Goal: Task Accomplishment & Management: Use online tool/utility

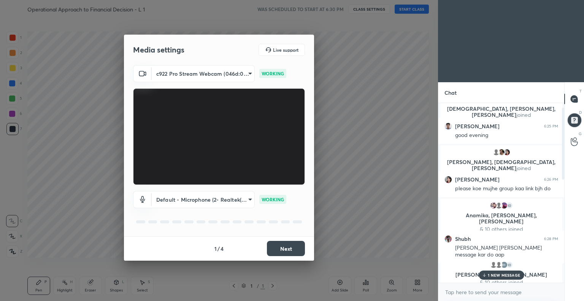
scroll to position [12, 0]
drag, startPoint x: 562, startPoint y: 269, endPoint x: 561, endPoint y: 149, distance: 120.1
click at [561, 149] on div at bounding box center [561, 192] width 5 height 179
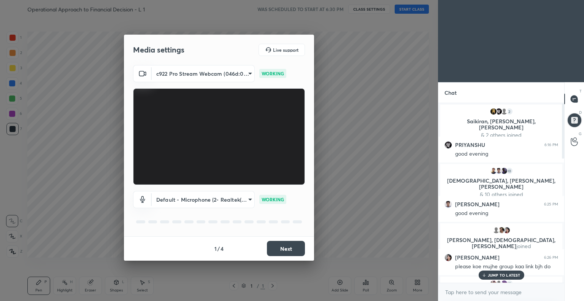
scroll to position [0, 0]
drag, startPoint x: 563, startPoint y: 160, endPoint x: 563, endPoint y: 121, distance: 38.4
click at [563, 121] on div "Chat 2 [PERSON_NAME], [PERSON_NAME], [PERSON_NAME] & 2 others joined [PERSON_NA…" at bounding box center [511, 191] width 146 height 218
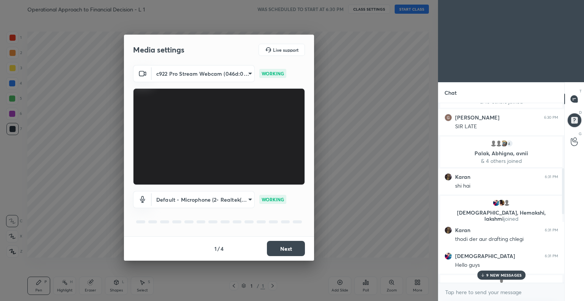
scroll to position [272, 0]
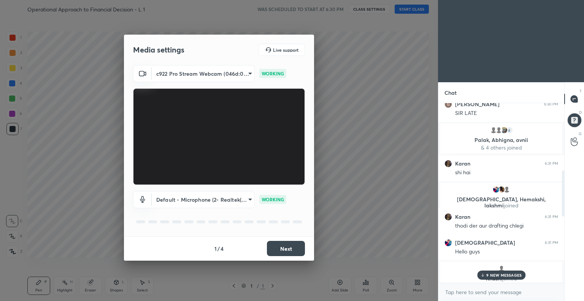
drag, startPoint x: 562, startPoint y: 143, endPoint x: 569, endPoint y: 226, distance: 83.5
click at [569, 226] on div "Chat 10 [PERSON_NAME], [PERSON_NAME] & 10 others joined [PERSON_NAME] 6:30 PM S…" at bounding box center [511, 191] width 146 height 218
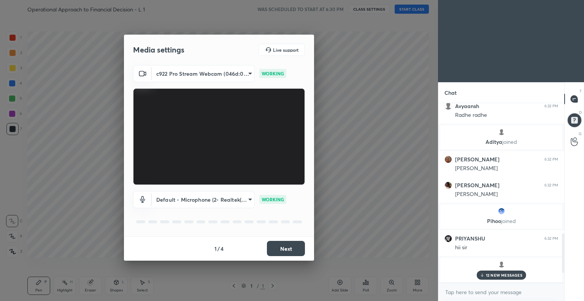
scroll to position [641, 0]
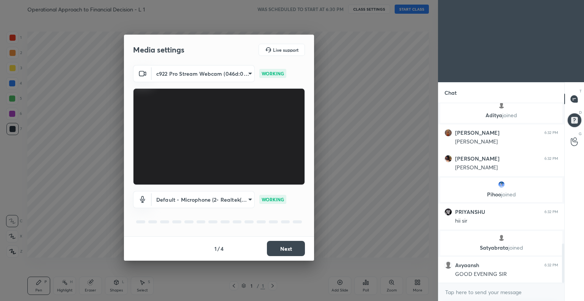
drag, startPoint x: 562, startPoint y: 200, endPoint x: 570, endPoint y: 318, distance: 118.4
click at [570, 0] on html "1 2 3 4 5 6 7 C X Z C X Z E E Erase all H H Operational Approach to Financial D…" at bounding box center [292, 0] width 584 height 0
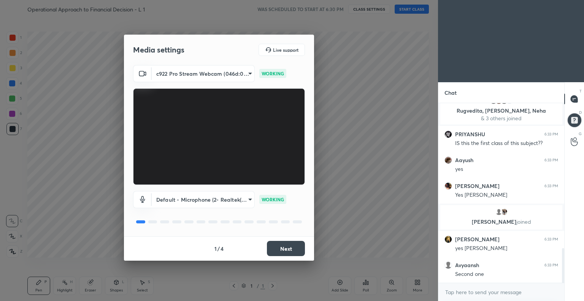
scroll to position [774, 0]
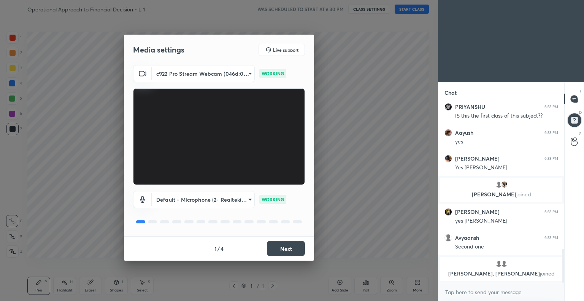
click at [286, 249] on button "Next" at bounding box center [286, 248] width 38 height 15
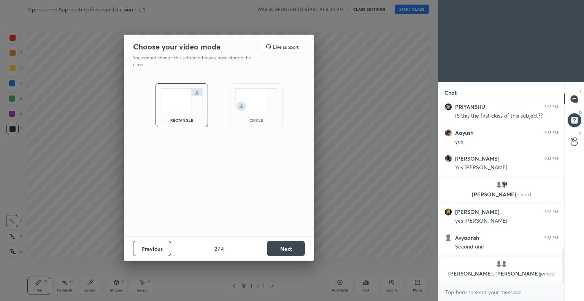
click at [294, 247] on button "Next" at bounding box center [286, 248] width 38 height 15
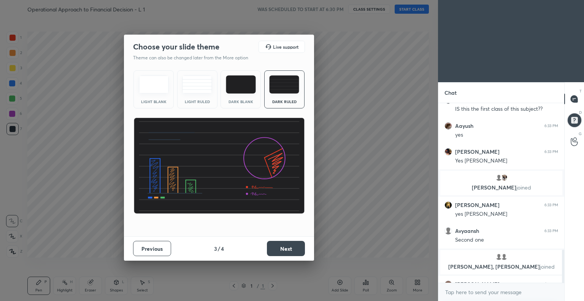
scroll to position [793, 0]
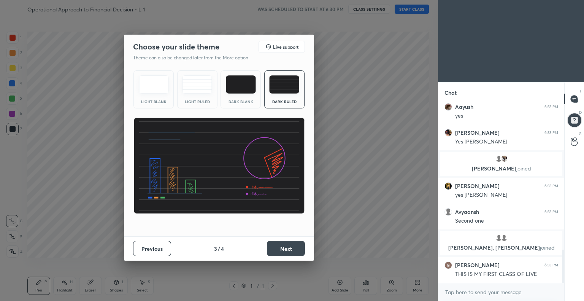
click at [285, 82] on img at bounding box center [284, 84] width 30 height 18
click at [290, 250] on button "Next" at bounding box center [286, 248] width 38 height 15
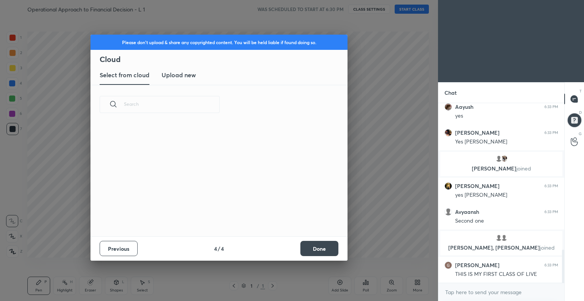
click at [321, 249] on button "Done" at bounding box center [319, 248] width 38 height 15
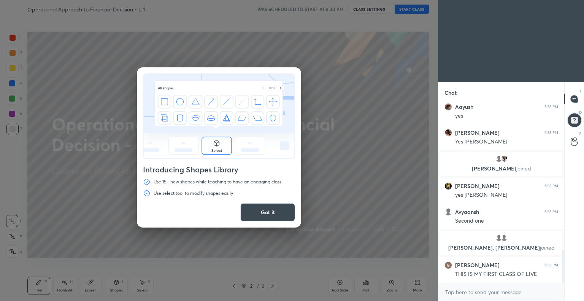
click at [266, 207] on button "Got it" at bounding box center [267, 212] width 55 height 18
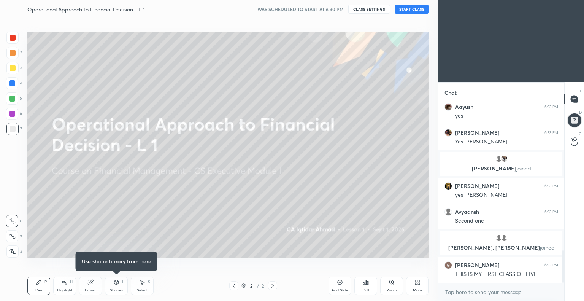
scroll to position [818, 0]
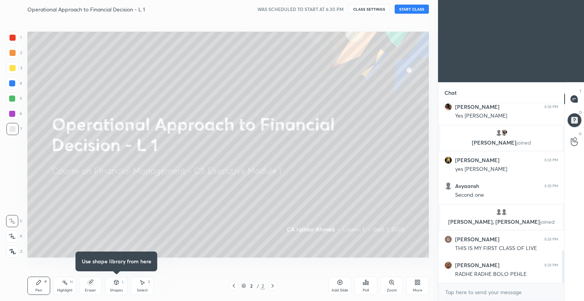
click at [408, 8] on button "START CLASS" at bounding box center [411, 9] width 34 height 9
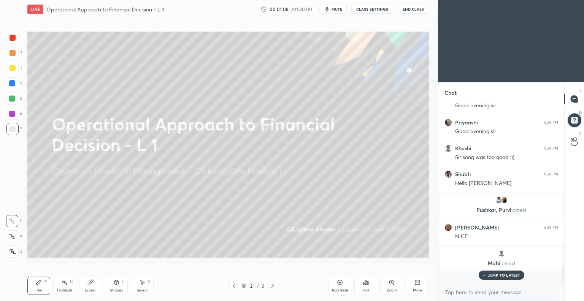
scroll to position [1657, 0]
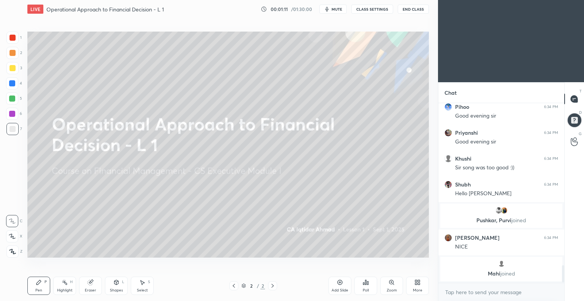
click at [415, 280] on icon at bounding box center [417, 282] width 6 height 6
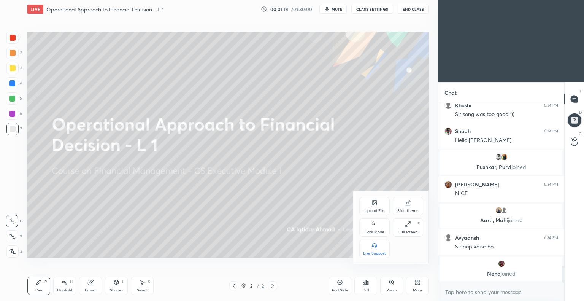
click at [179, 214] on div at bounding box center [292, 150] width 584 height 301
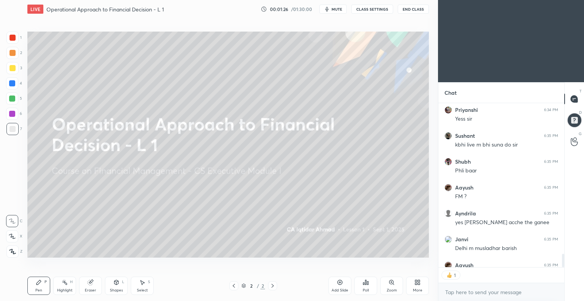
scroll to position [1878, 0]
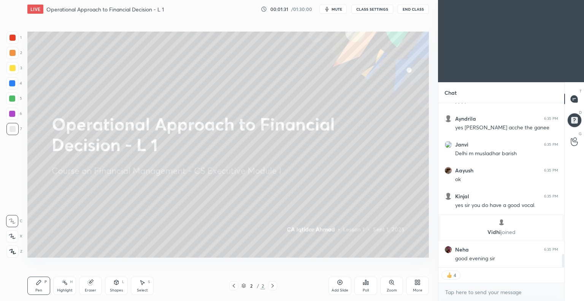
click at [12, 249] on icon at bounding box center [12, 251] width 6 height 5
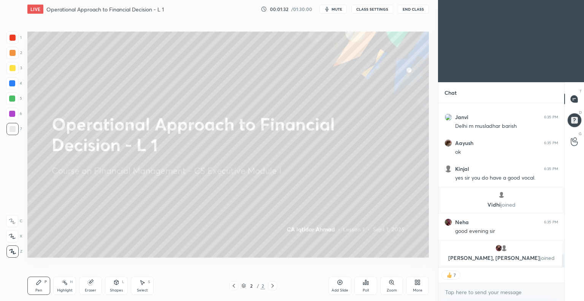
click at [339, 281] on icon at bounding box center [340, 282] width 2 height 2
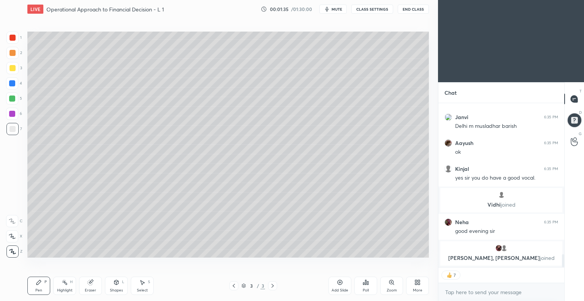
click at [16, 127] on div at bounding box center [12, 129] width 12 height 12
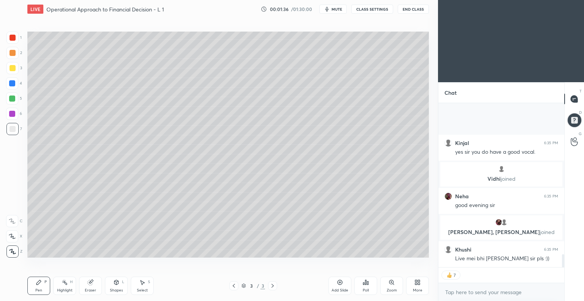
click at [14, 249] on icon at bounding box center [12, 251] width 7 height 5
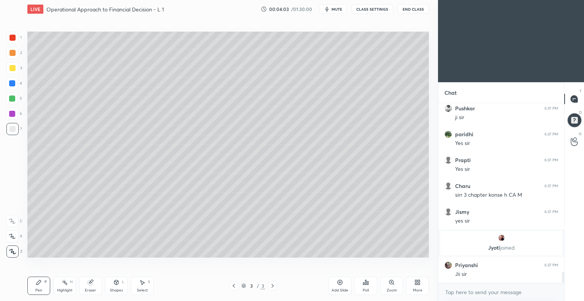
scroll to position [2703, 0]
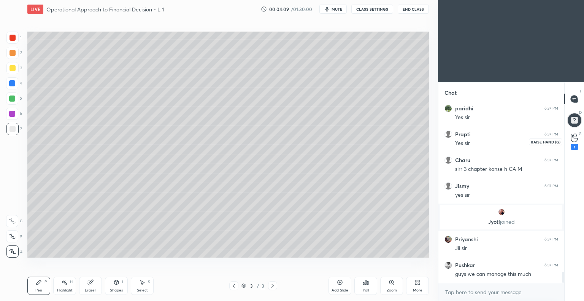
click at [573, 138] on icon at bounding box center [573, 138] width 7 height 8
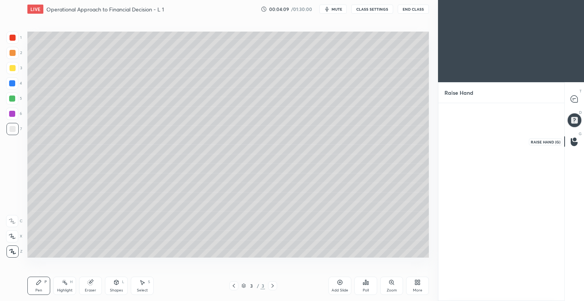
scroll to position [2, 2]
click at [571, 98] on icon at bounding box center [573, 98] width 7 height 7
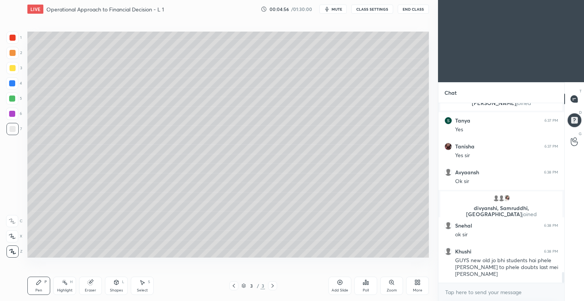
scroll to position [2878, 0]
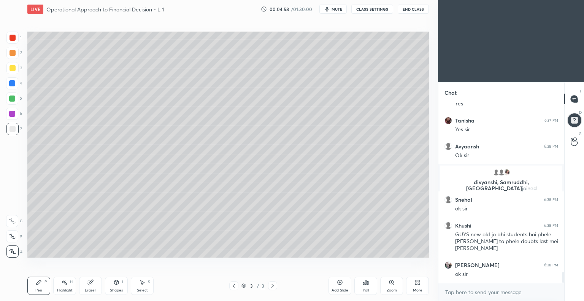
click at [32, 294] on div "Pen P" at bounding box center [38, 285] width 23 height 18
click at [571, 139] on icon at bounding box center [573, 141] width 7 height 9
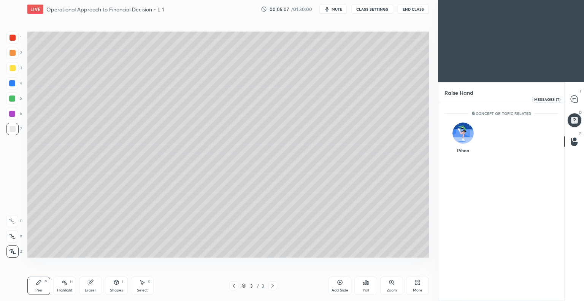
click at [572, 96] on icon at bounding box center [573, 98] width 7 height 7
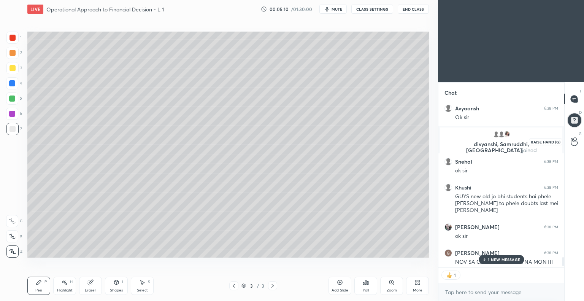
scroll to position [2, 2]
click at [572, 139] on icon at bounding box center [573, 141] width 7 height 9
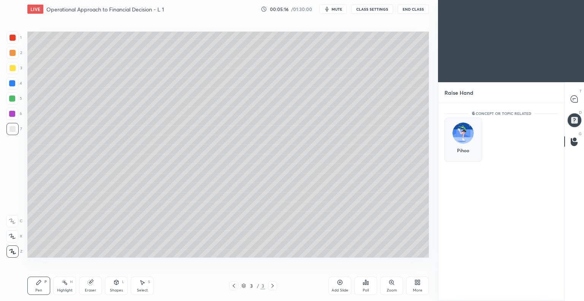
click at [461, 132] on img "grid" at bounding box center [462, 132] width 21 height 21
click at [464, 153] on button "INVITE" at bounding box center [463, 155] width 31 height 10
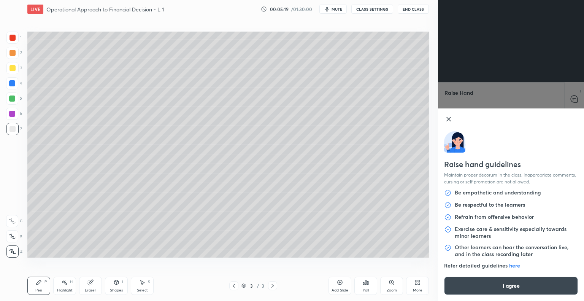
click at [444, 118] on icon at bounding box center [448, 118] width 9 height 9
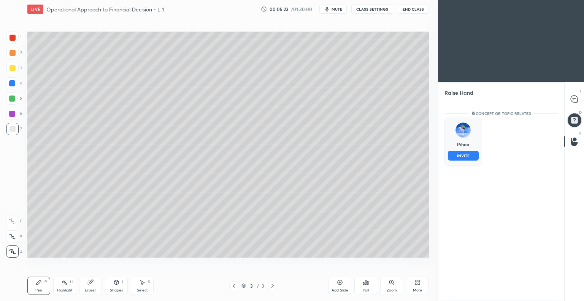
click at [461, 155] on button "INVITE" at bounding box center [463, 155] width 31 height 10
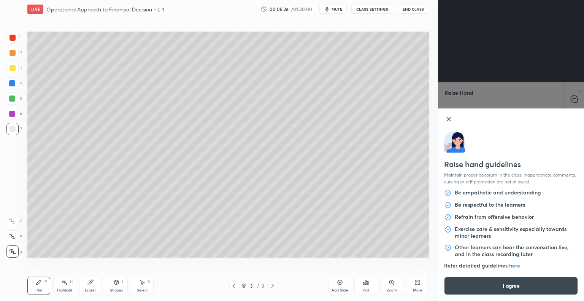
click at [511, 285] on button "I agree" at bounding box center [511, 285] width 134 height 18
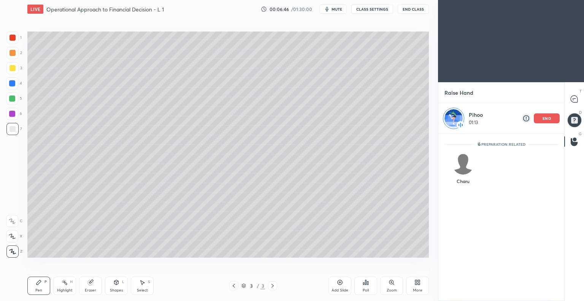
click at [543, 116] on p "end" at bounding box center [546, 118] width 8 height 4
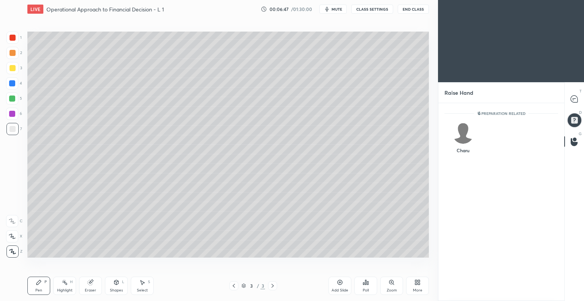
scroll to position [195, 123]
click at [465, 135] on img "grid" at bounding box center [462, 132] width 21 height 21
click at [467, 155] on button "INVITE" at bounding box center [463, 155] width 31 height 10
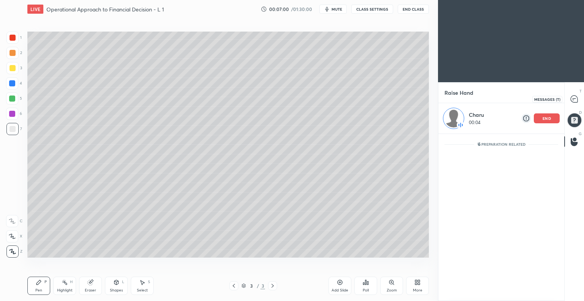
click at [571, 97] on icon at bounding box center [573, 98] width 7 height 7
type textarea "x"
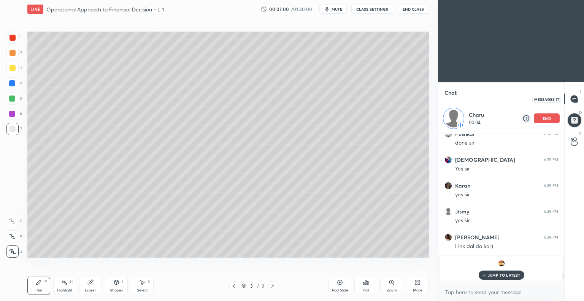
scroll to position [146, 123]
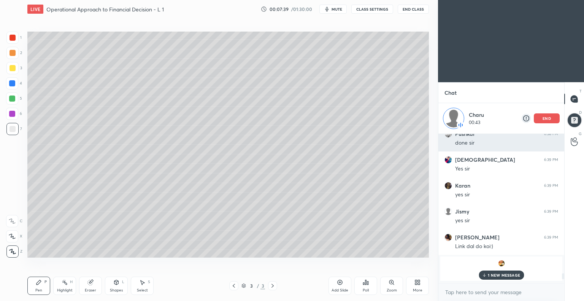
click at [545, 116] on p "end" at bounding box center [546, 118] width 8 height 4
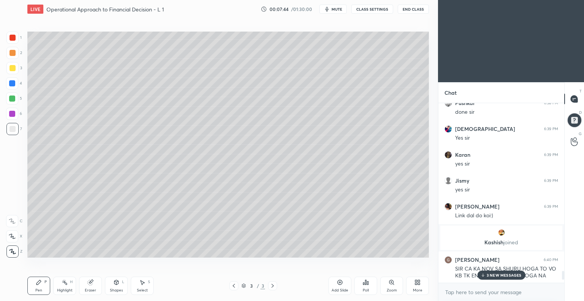
click at [498, 275] on p "3 NEW MESSAGES" at bounding box center [503, 274] width 35 height 5
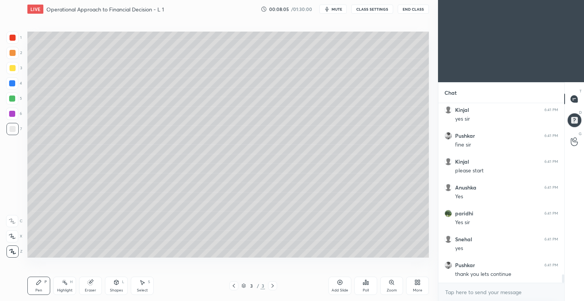
scroll to position [3664, 0]
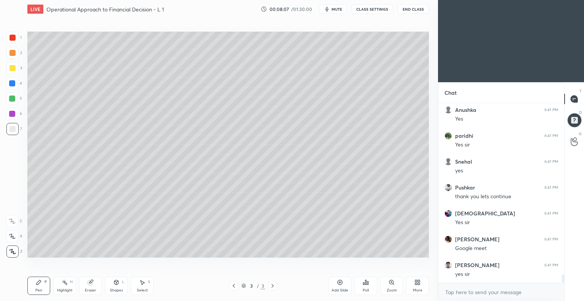
click at [415, 284] on icon at bounding box center [417, 282] width 6 height 6
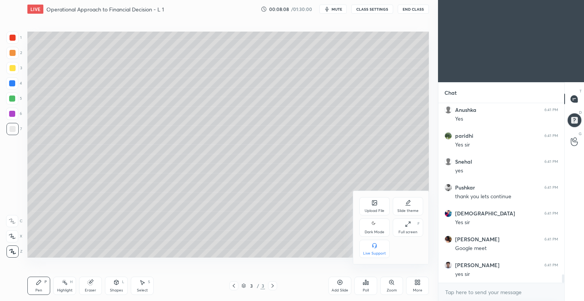
scroll to position [3741, 0]
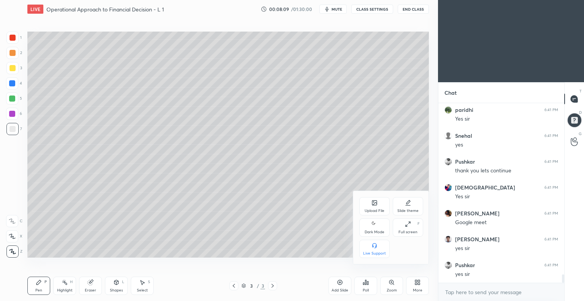
click at [373, 206] on div "Upload File" at bounding box center [374, 206] width 30 height 18
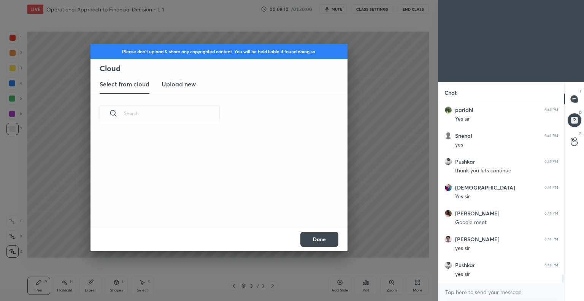
click at [182, 83] on h3 "Upload new" at bounding box center [178, 83] width 34 height 9
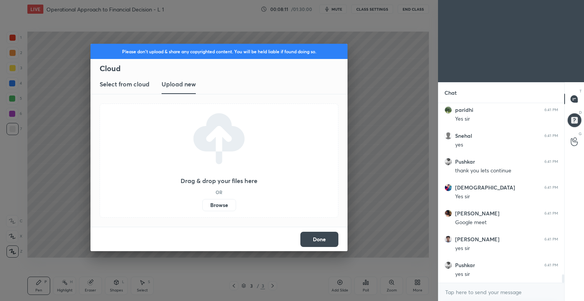
click at [220, 199] on label "Browse" at bounding box center [219, 205] width 34 height 12
click at [202, 199] on input "Browse" at bounding box center [202, 205] width 0 height 12
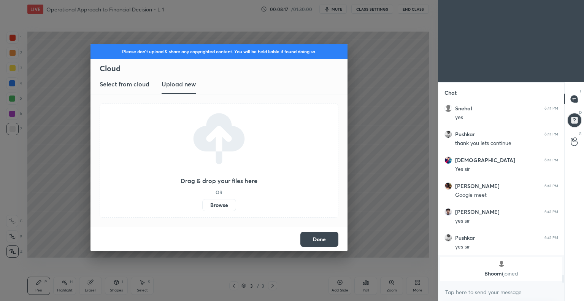
scroll to position [3626, 0]
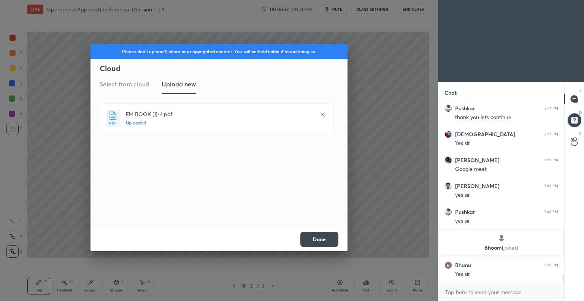
click at [322, 237] on button "Done" at bounding box center [319, 238] width 38 height 15
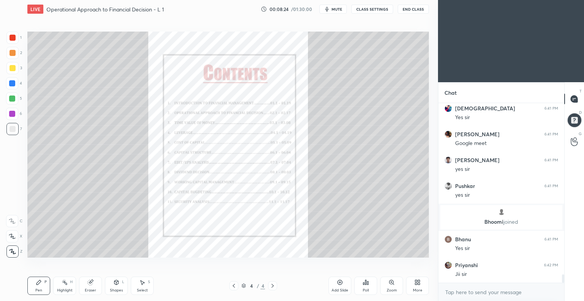
scroll to position [3677, 0]
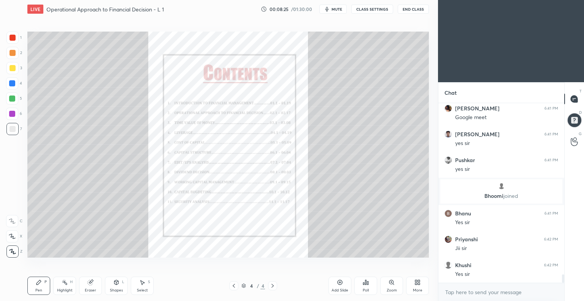
click at [389, 282] on icon at bounding box center [391, 282] width 6 height 6
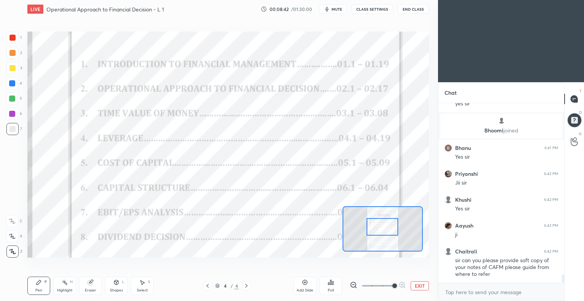
scroll to position [3789, 0]
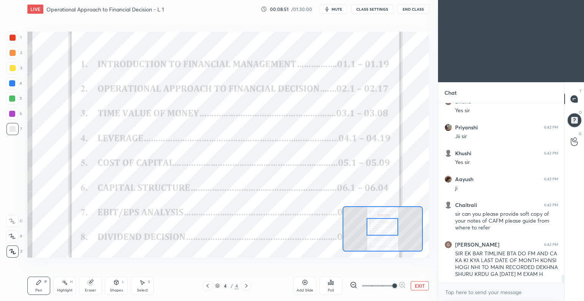
click at [15, 35] on div at bounding box center [12, 38] width 6 height 6
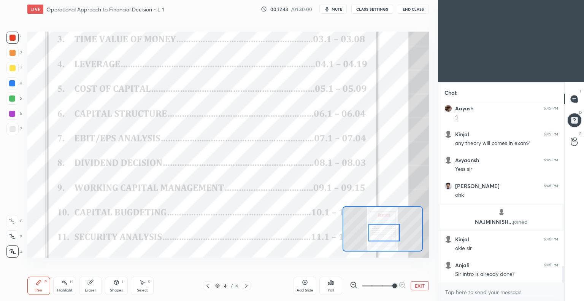
scroll to position [1760, 0]
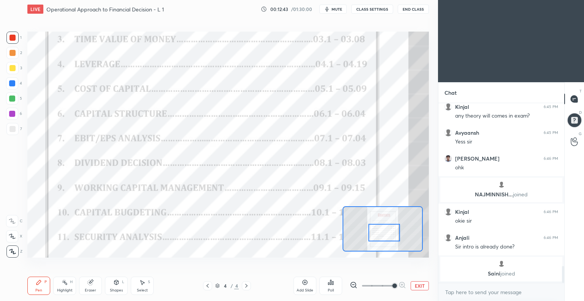
click at [304, 282] on icon at bounding box center [305, 282] width 2 height 2
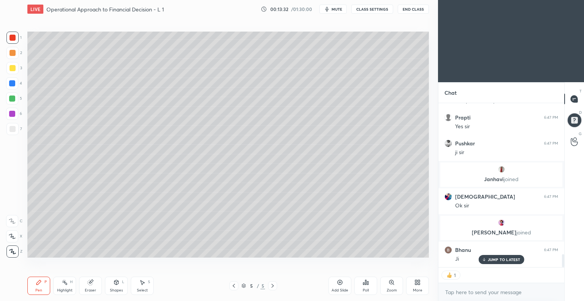
scroll to position [1955, 0]
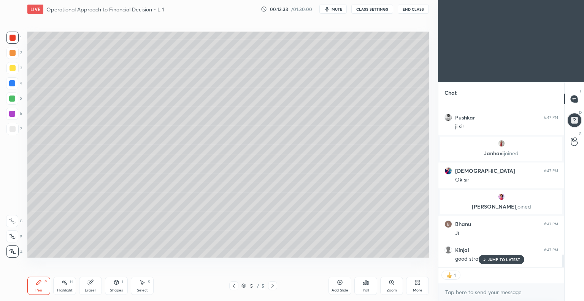
click at [16, 66] on div at bounding box center [12, 68] width 12 height 12
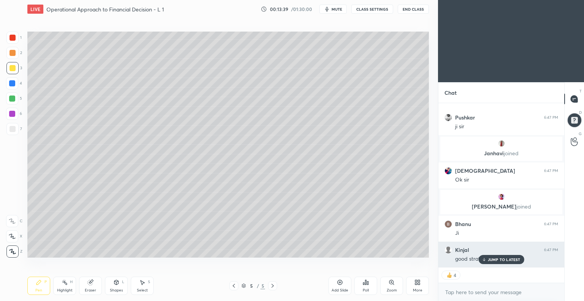
click at [495, 256] on div "JUMP TO LATEST" at bounding box center [501, 259] width 46 height 9
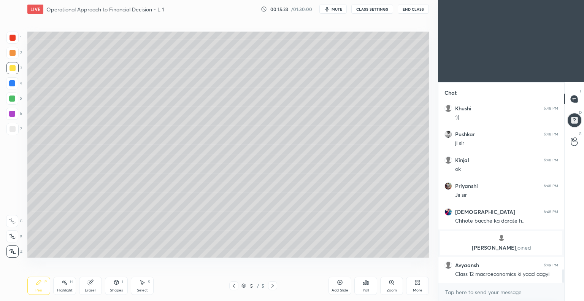
scroll to position [2242, 0]
click at [16, 127] on div at bounding box center [12, 129] width 12 height 12
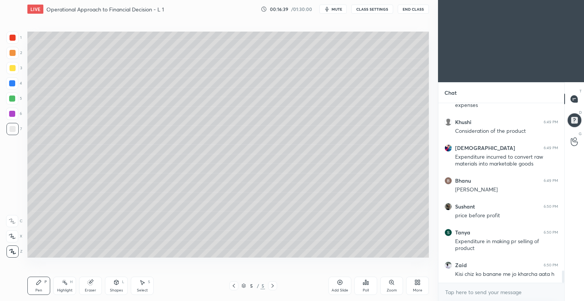
scroll to position [2463, 0]
click at [16, 68] on div at bounding box center [12, 68] width 12 height 12
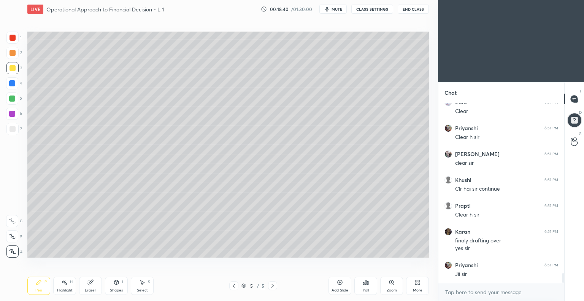
scroll to position [3182, 0]
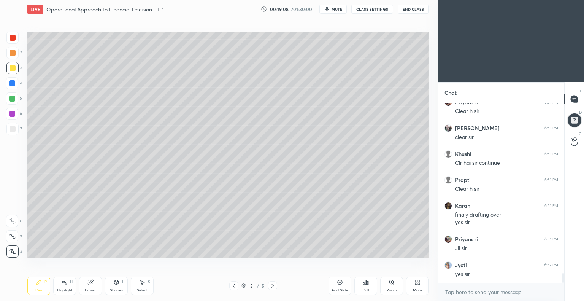
click at [339, 282] on icon at bounding box center [340, 282] width 2 height 2
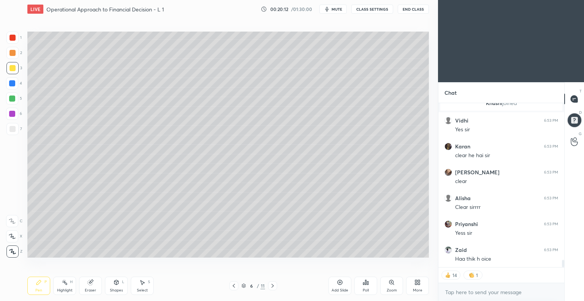
scroll to position [3575, 0]
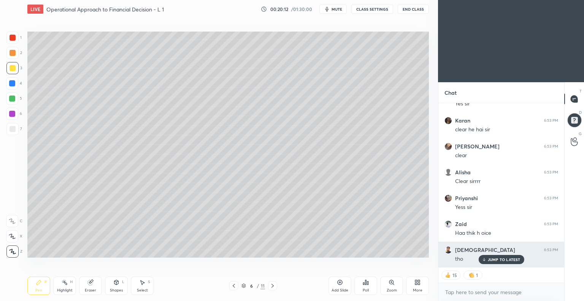
click at [500, 258] on p "JUMP TO LATEST" at bounding box center [504, 259] width 33 height 5
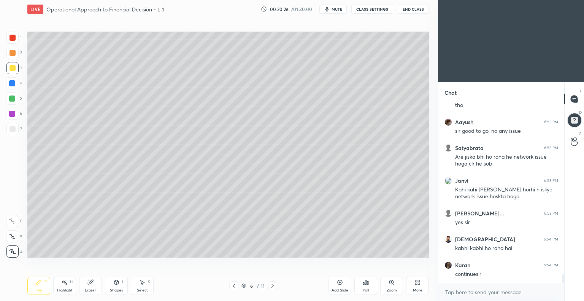
scroll to position [3686, 0]
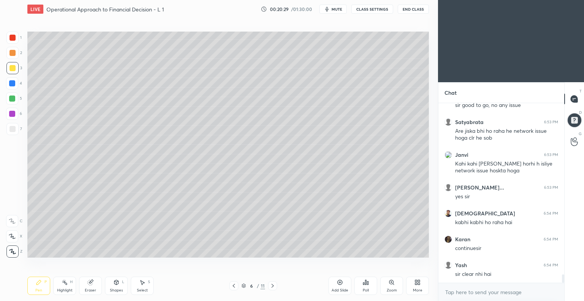
click at [15, 128] on div at bounding box center [12, 129] width 12 height 12
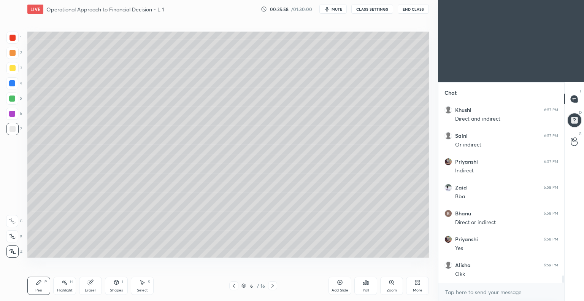
scroll to position [4190, 0]
click at [92, 287] on div "Eraser" at bounding box center [90, 285] width 23 height 18
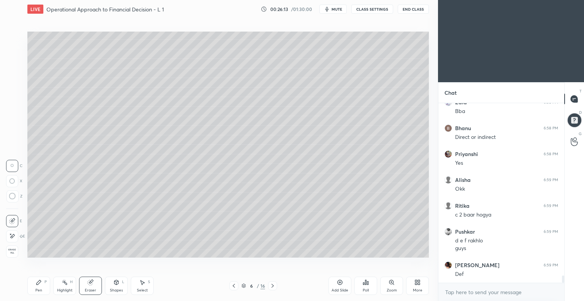
scroll to position [4277, 0]
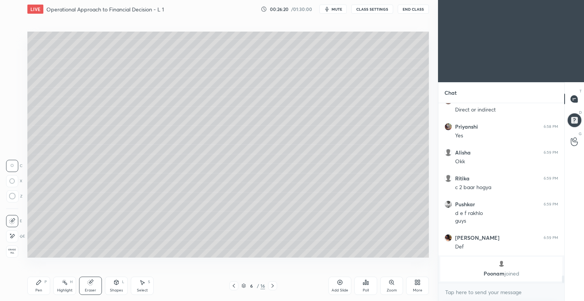
click at [40, 288] on div "Pen" at bounding box center [38, 290] width 7 height 4
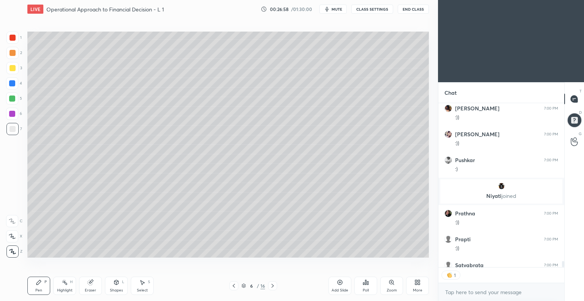
scroll to position [4557, 0]
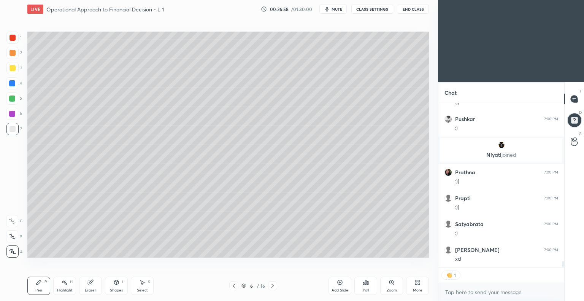
click at [337, 9] on span "mute" at bounding box center [336, 8] width 11 height 5
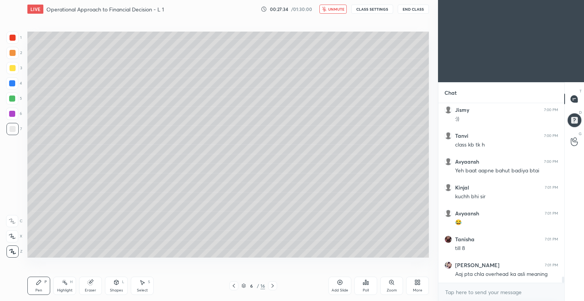
scroll to position [5040, 0]
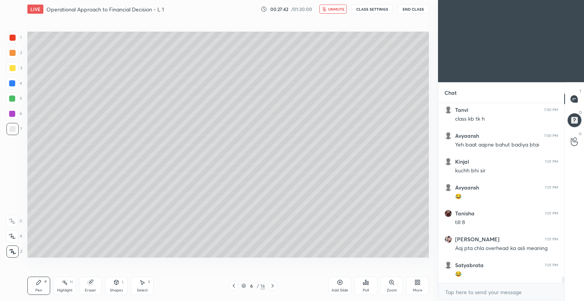
click at [334, 7] on span "unmute" at bounding box center [336, 8] width 16 height 5
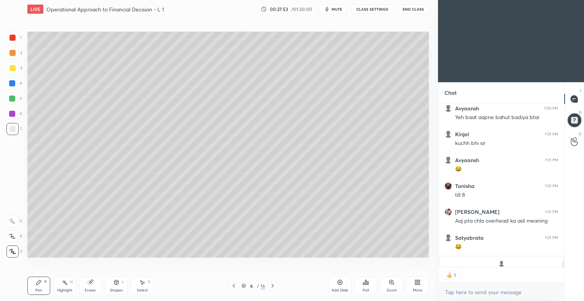
scroll to position [4934, 0]
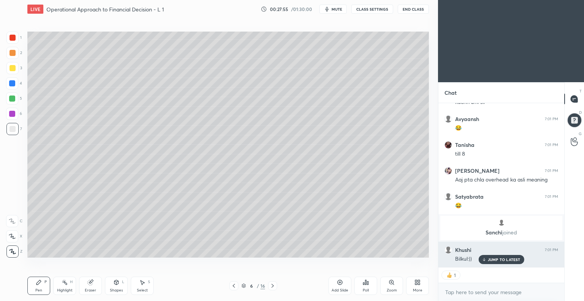
click at [492, 257] on p "JUMP TO LATEST" at bounding box center [504, 259] width 33 height 5
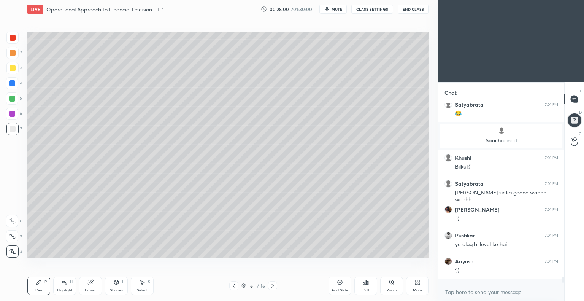
scroll to position [5022, 0]
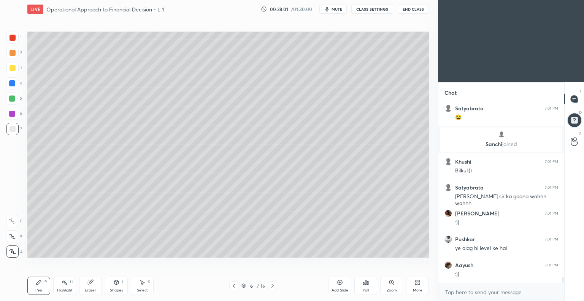
click at [339, 282] on icon at bounding box center [340, 282] width 2 height 2
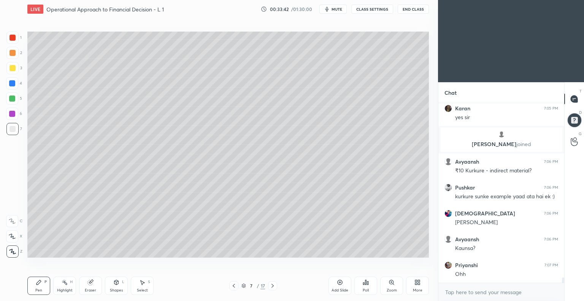
scroll to position [5826, 0]
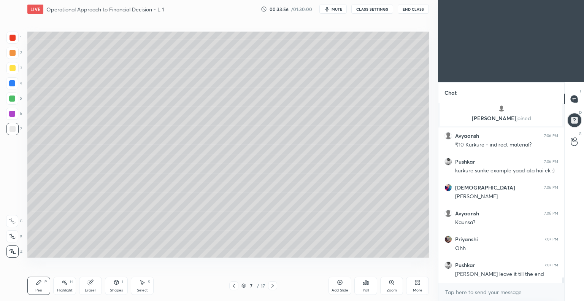
click at [13, 65] on div at bounding box center [12, 68] width 12 height 12
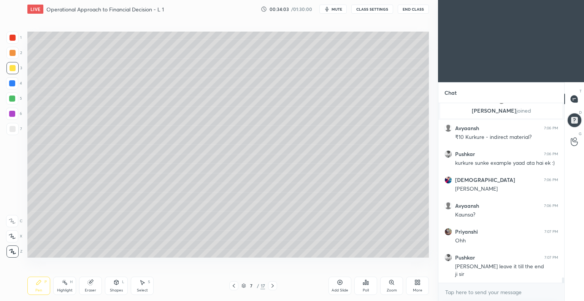
scroll to position [5859, 0]
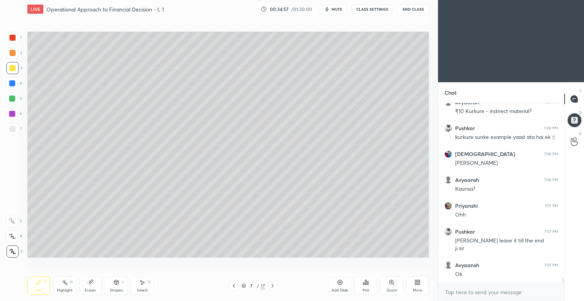
click at [45, 285] on div "Pen P" at bounding box center [38, 285] width 23 height 18
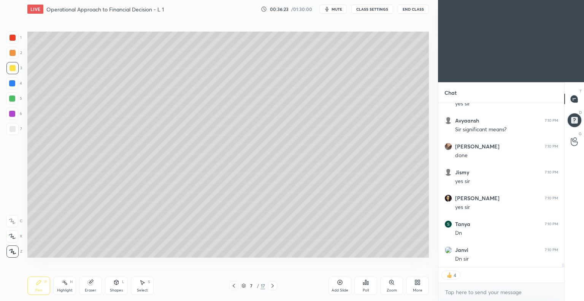
scroll to position [6288, 0]
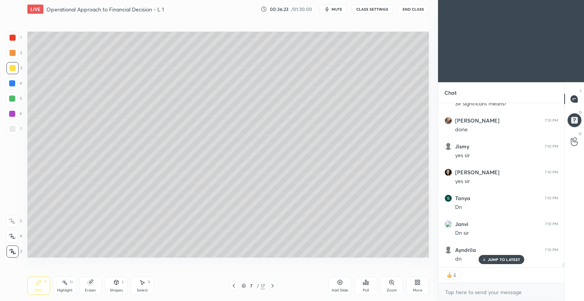
click at [339, 282] on icon at bounding box center [340, 282] width 2 height 2
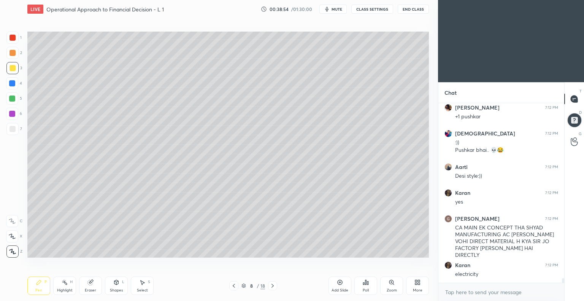
scroll to position [6674, 0]
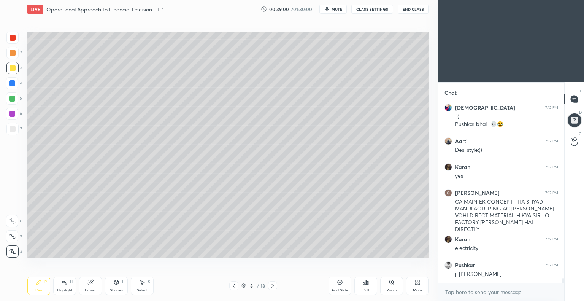
click at [338, 282] on icon at bounding box center [340, 282] width 6 height 6
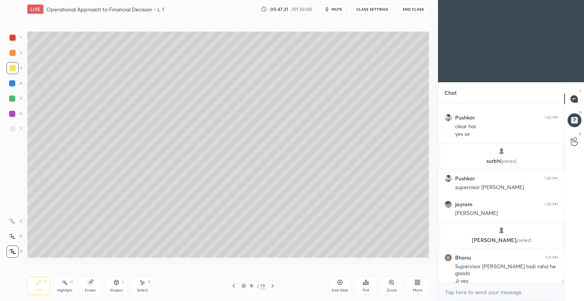
scroll to position [8622, 0]
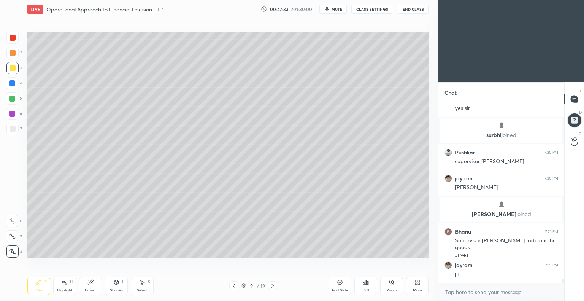
click at [339, 282] on icon at bounding box center [340, 282] width 6 height 6
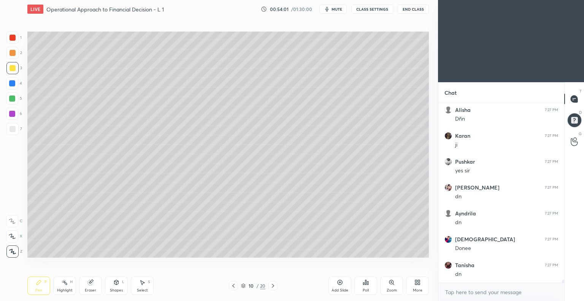
scroll to position [10309, 0]
click at [339, 282] on icon at bounding box center [340, 282] width 6 height 6
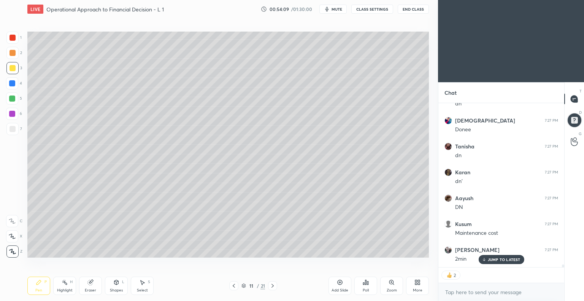
click at [500, 257] on p "JUMP TO LATEST" at bounding box center [504, 259] width 33 height 5
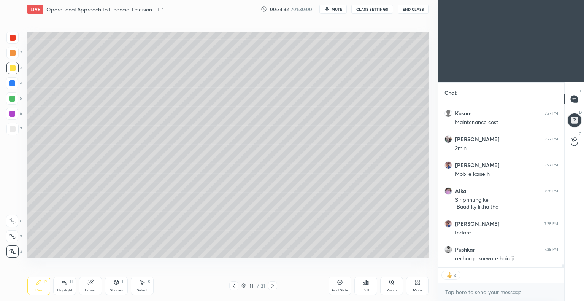
scroll to position [10513, 0]
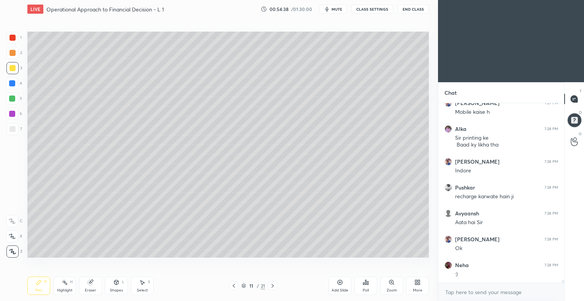
click at [97, 287] on div "Eraser" at bounding box center [90, 285] width 23 height 18
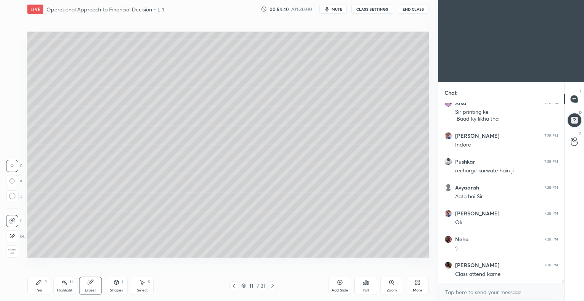
click at [15, 234] on icon at bounding box center [12, 236] width 6 height 6
click at [49, 287] on div "Pen P" at bounding box center [38, 285] width 23 height 18
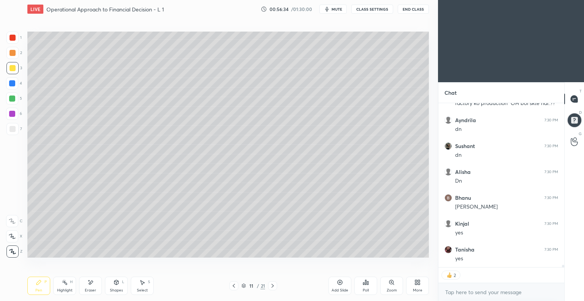
scroll to position [10926, 0]
click at [338, 282] on icon at bounding box center [340, 282] width 6 height 6
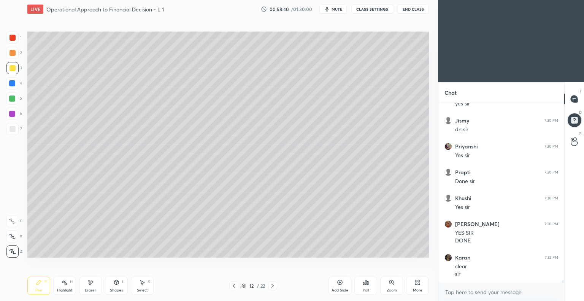
scroll to position [11133, 0]
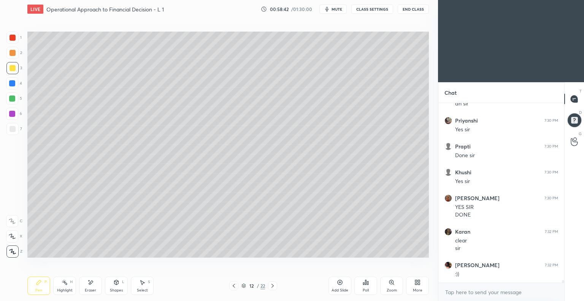
click at [15, 127] on div at bounding box center [12, 129] width 6 height 6
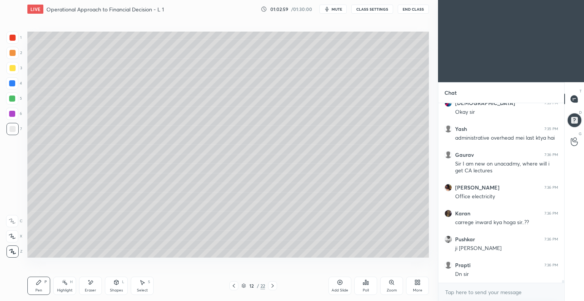
scroll to position [11870, 0]
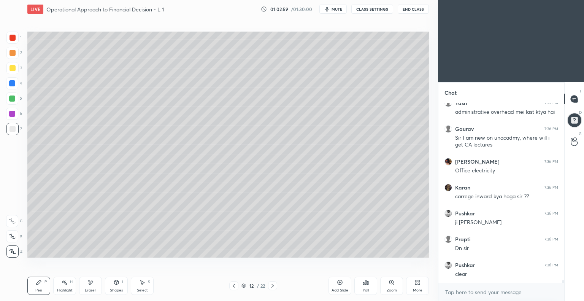
click at [337, 282] on icon at bounding box center [340, 282] width 6 height 6
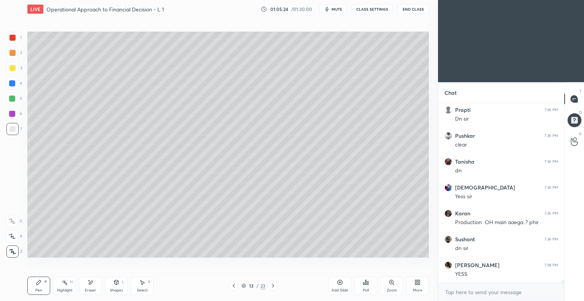
scroll to position [12025, 0]
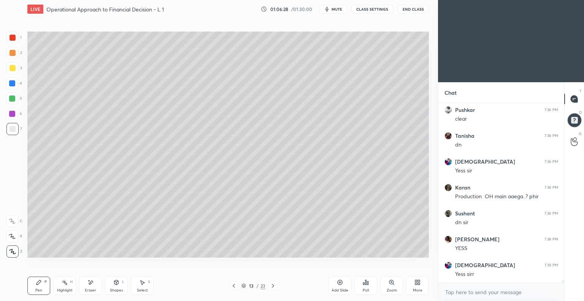
click at [93, 285] on icon at bounding box center [90, 282] width 6 height 6
click at [43, 288] on div "Pen P" at bounding box center [38, 285] width 23 height 18
click at [41, 286] on div "Pen P" at bounding box center [38, 285] width 23 height 18
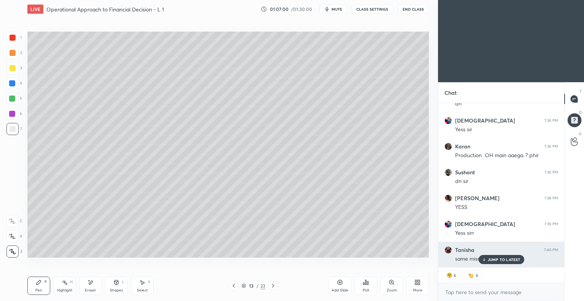
click at [494, 258] on p "JUMP TO LATEST" at bounding box center [504, 259] width 33 height 5
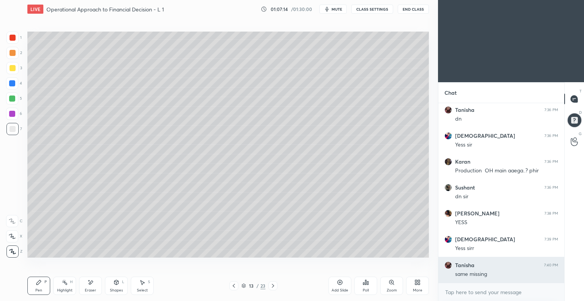
scroll to position [2, 2]
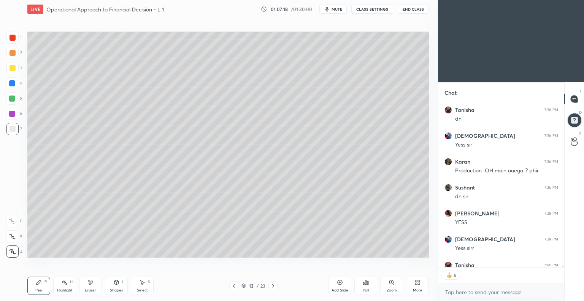
click at [334, 284] on div "Add Slide" at bounding box center [339, 285] width 23 height 18
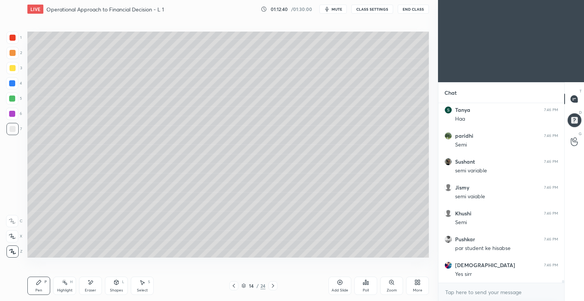
scroll to position [12135, 0]
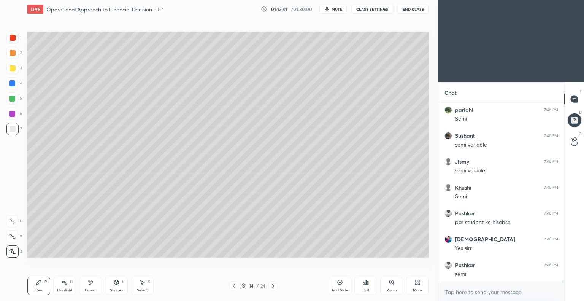
click at [231, 285] on icon at bounding box center [234, 285] width 6 height 6
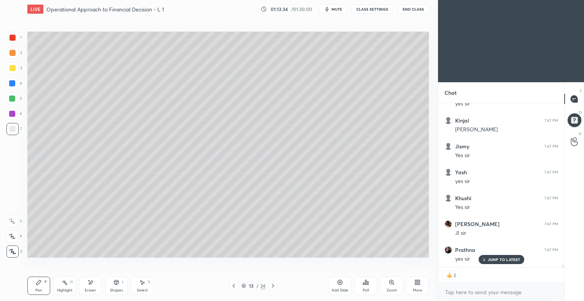
scroll to position [12468, 0]
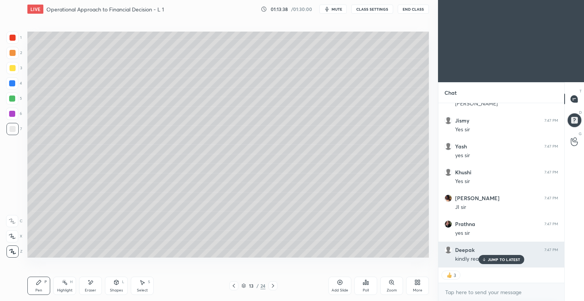
click at [501, 257] on p "JUMP TO LATEST" at bounding box center [504, 259] width 33 height 5
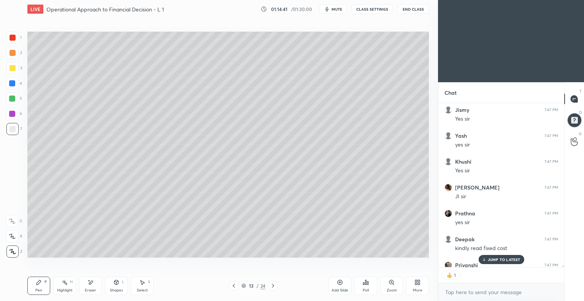
scroll to position [12519, 0]
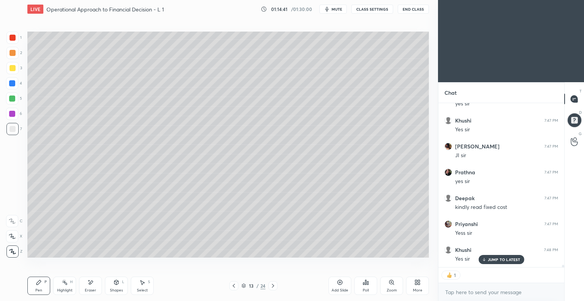
click at [339, 282] on icon at bounding box center [340, 282] width 2 height 2
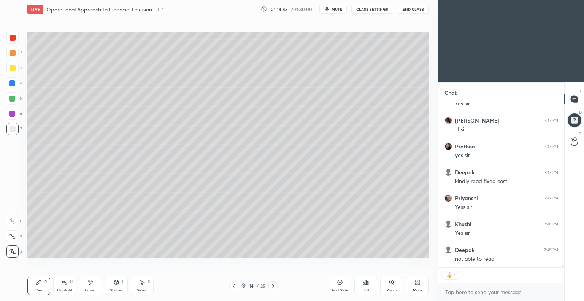
scroll to position [12571, 0]
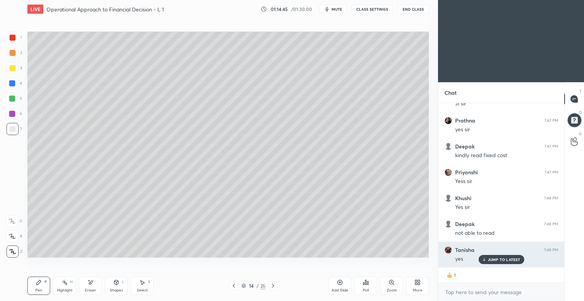
click at [502, 257] on p "JUMP TO LATEST" at bounding box center [504, 259] width 33 height 5
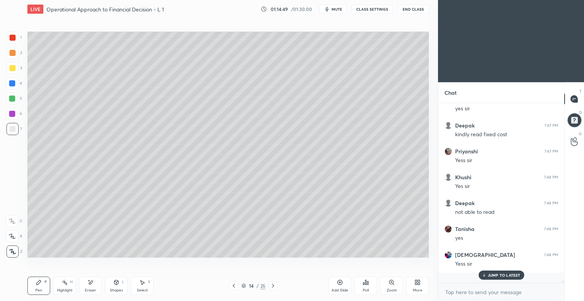
scroll to position [177, 123]
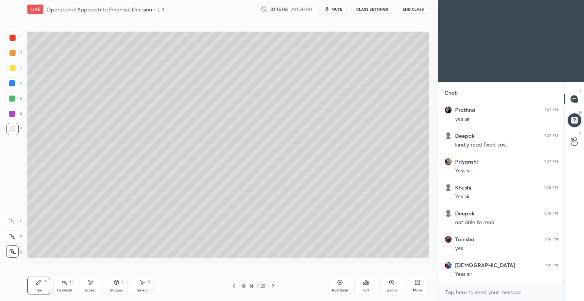
click at [119, 287] on div "Shapes L" at bounding box center [116, 285] width 23 height 18
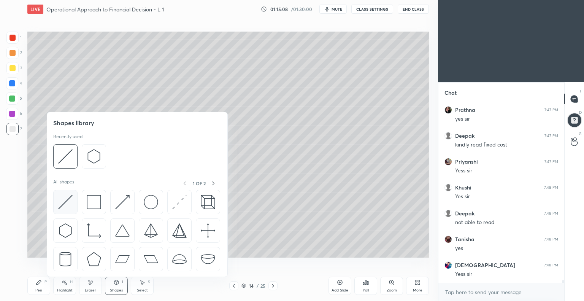
click at [70, 200] on img at bounding box center [65, 202] width 14 height 14
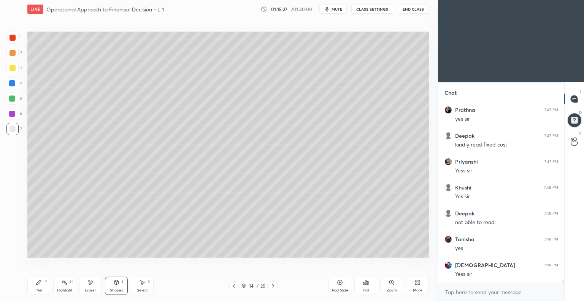
click at [41, 284] on icon at bounding box center [39, 282] width 6 height 6
click at [17, 68] on div at bounding box center [12, 68] width 12 height 12
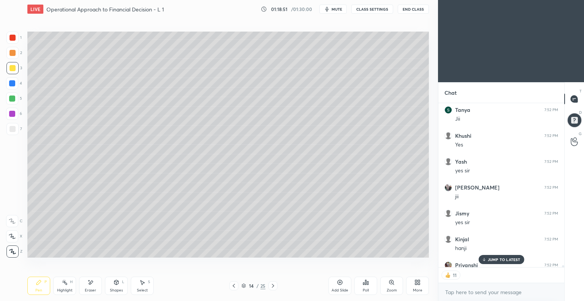
scroll to position [13380, 0]
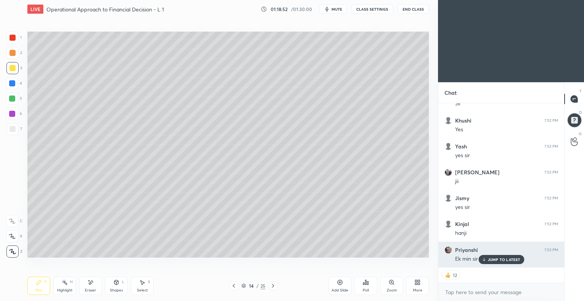
click at [495, 259] on p "JUMP TO LATEST" at bounding box center [504, 259] width 33 height 5
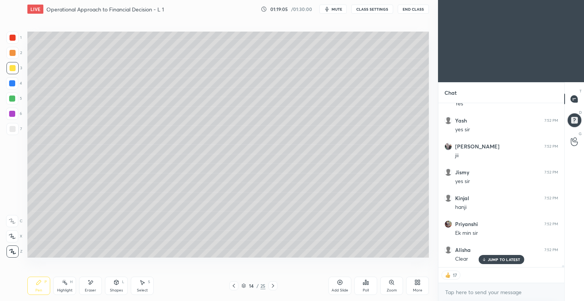
click at [337, 284] on icon at bounding box center [340, 282] width 6 height 6
click at [119, 286] on div "Shapes L" at bounding box center [116, 285] width 23 height 18
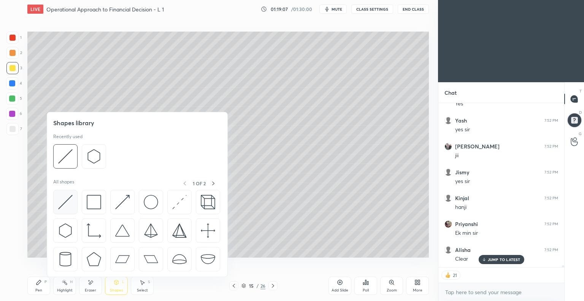
click at [71, 200] on img at bounding box center [65, 202] width 14 height 14
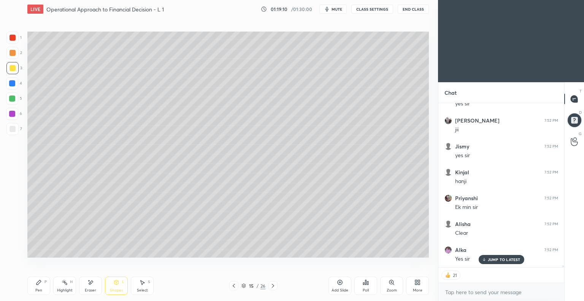
scroll to position [13457, 0]
click at [42, 283] on div "Pen P" at bounding box center [38, 285] width 23 height 18
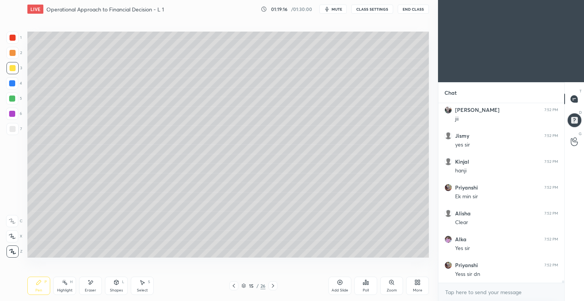
scroll to position [13442, 0]
click at [91, 288] on div "Eraser" at bounding box center [90, 290] width 11 height 4
click at [14, 235] on icon at bounding box center [13, 236] width 4 height 4
click at [13, 219] on icon at bounding box center [12, 221] width 6 height 6
click at [16, 235] on div at bounding box center [12, 236] width 12 height 12
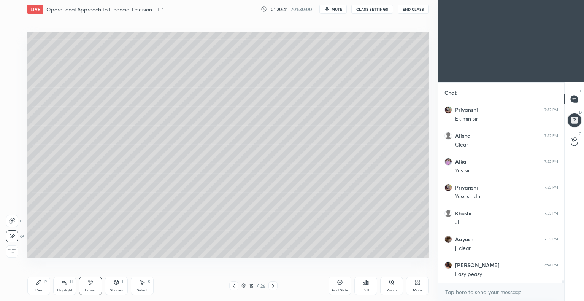
scroll to position [13545, 0]
click at [39, 285] on icon at bounding box center [39, 282] width 6 height 6
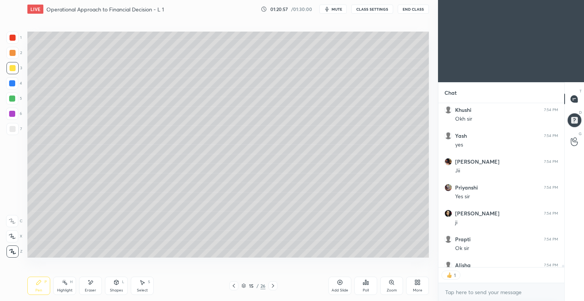
scroll to position [13819, 0]
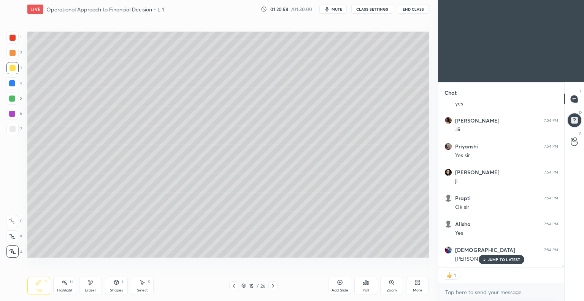
click at [337, 281] on icon at bounding box center [339, 282] width 5 height 5
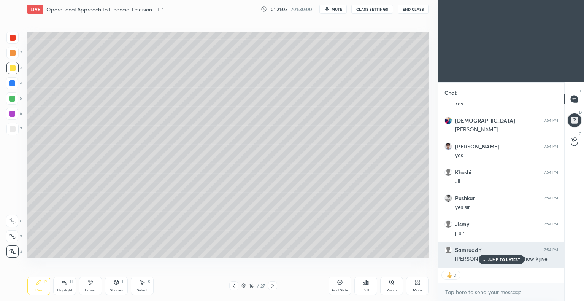
click at [495, 255] on div "JUMP TO LATEST" at bounding box center [501, 259] width 46 height 9
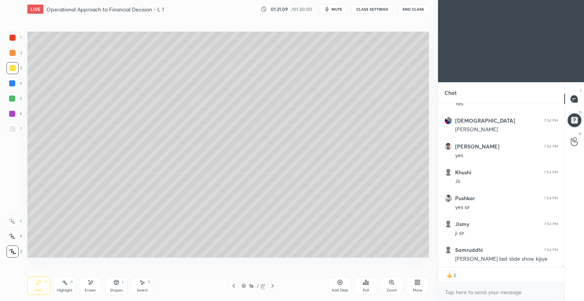
click at [234, 285] on icon at bounding box center [234, 285] width 6 height 6
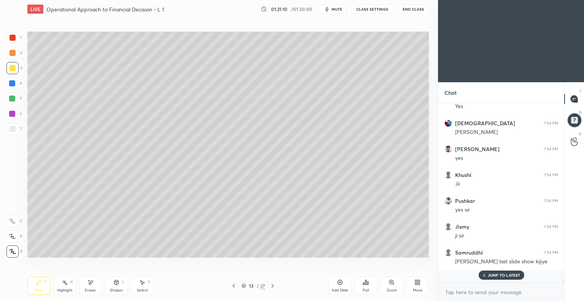
scroll to position [13933, 0]
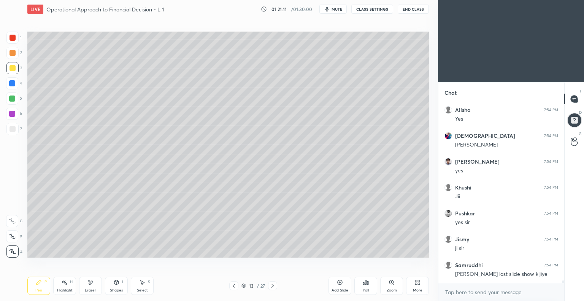
click at [271, 284] on icon at bounding box center [272, 285] width 6 height 6
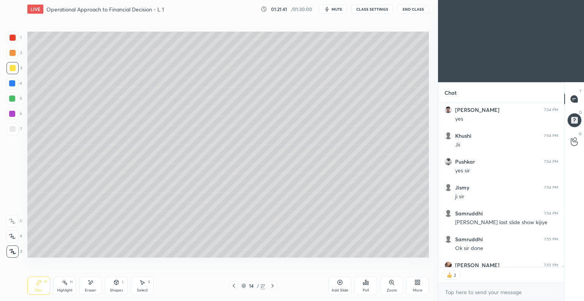
scroll to position [14026, 0]
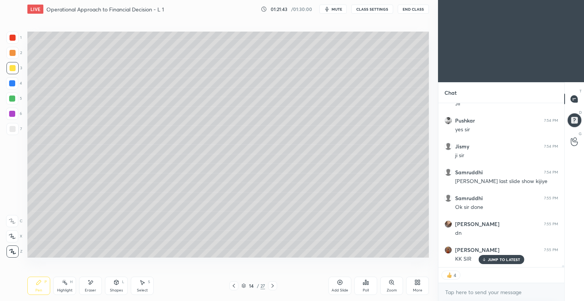
click at [273, 285] on icon at bounding box center [272, 285] width 6 height 6
click at [273, 285] on icon at bounding box center [272, 285] width 2 height 4
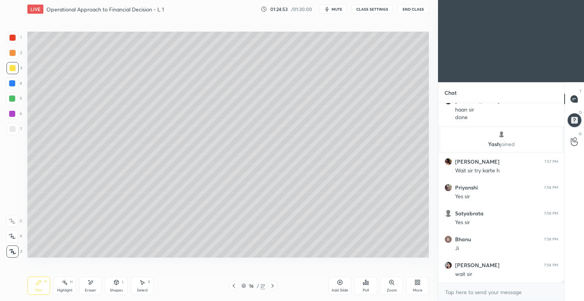
scroll to position [13521, 0]
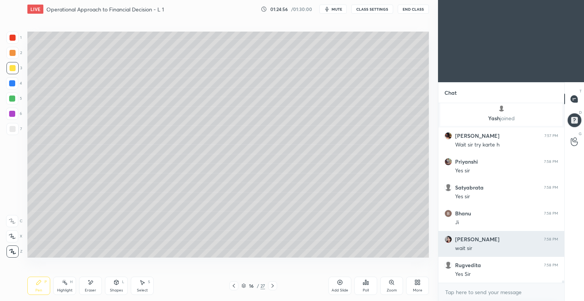
click at [461, 239] on h6 "[PERSON_NAME]" at bounding box center [477, 239] width 44 height 7
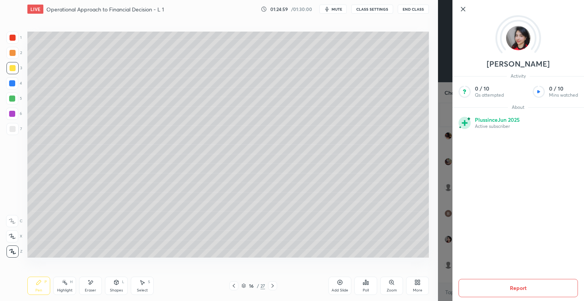
click at [460, 9] on icon at bounding box center [462, 9] width 9 height 9
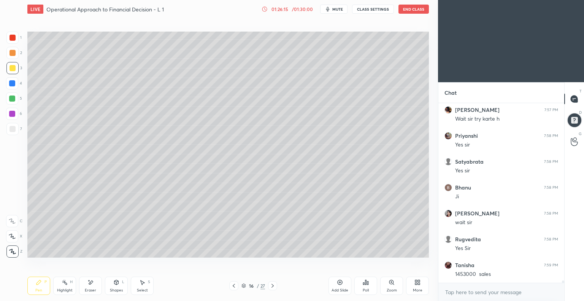
scroll to position [13573, 0]
click at [339, 282] on icon at bounding box center [340, 282] width 2 height 2
click at [117, 289] on div "Shapes" at bounding box center [116, 290] width 13 height 4
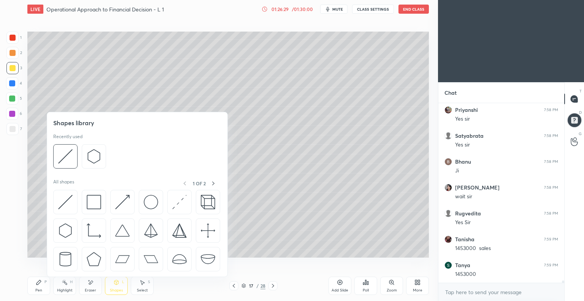
scroll to position [13599, 0]
click at [65, 156] on img at bounding box center [65, 156] width 14 height 14
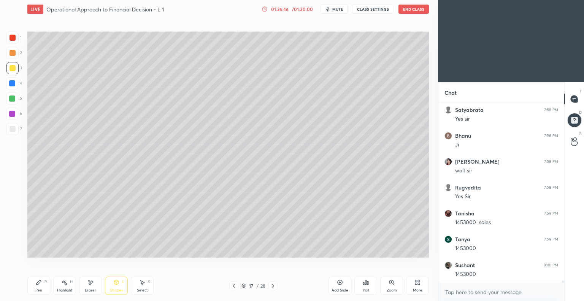
scroll to position [13624, 0]
click at [40, 285] on div "Pen P" at bounding box center [38, 285] width 23 height 18
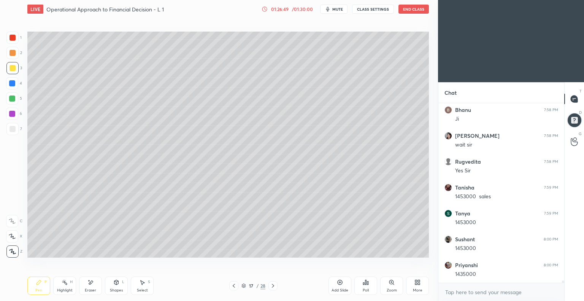
click at [12, 128] on div at bounding box center [12, 129] width 6 height 6
click at [232, 285] on icon at bounding box center [234, 285] width 6 height 6
click at [272, 284] on icon at bounding box center [273, 285] width 6 height 6
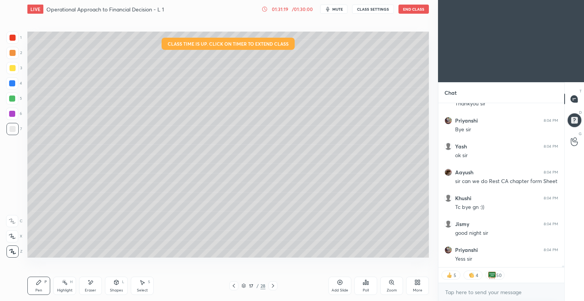
scroll to position [16644, 0]
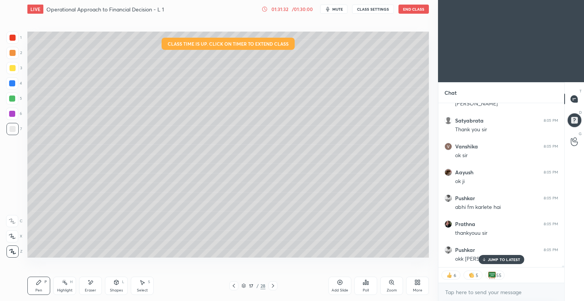
click at [408, 9] on button "End Class" at bounding box center [413, 9] width 30 height 9
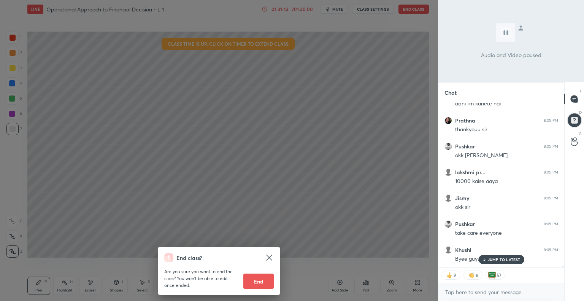
scroll to position [16929, 0]
click at [256, 279] on button "End" at bounding box center [258, 280] width 30 height 15
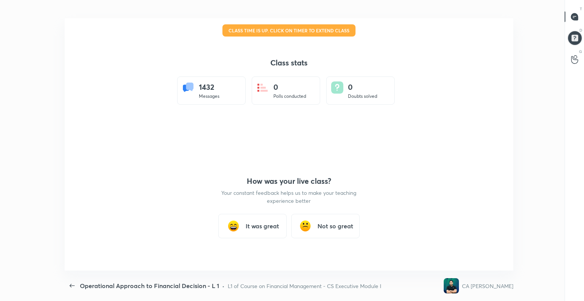
click at [258, 227] on h3 "It was great" at bounding box center [261, 225] width 33 height 9
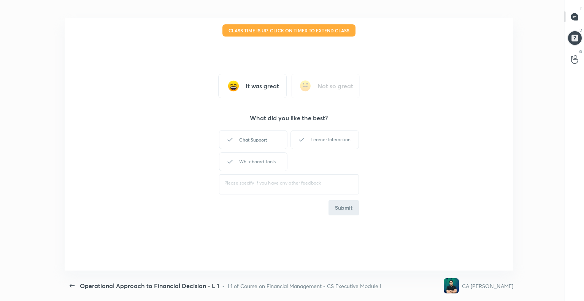
click at [259, 136] on div "Chat Support" at bounding box center [253, 139] width 68 height 19
click at [337, 139] on div "Learner Interaction" at bounding box center [324, 139] width 68 height 19
click at [259, 159] on div "Whiteboard Tools" at bounding box center [253, 161] width 68 height 19
click at [343, 208] on button "Submit" at bounding box center [343, 207] width 30 height 15
type textarea "x"
